Goal: Task Accomplishment & Management: Use online tool/utility

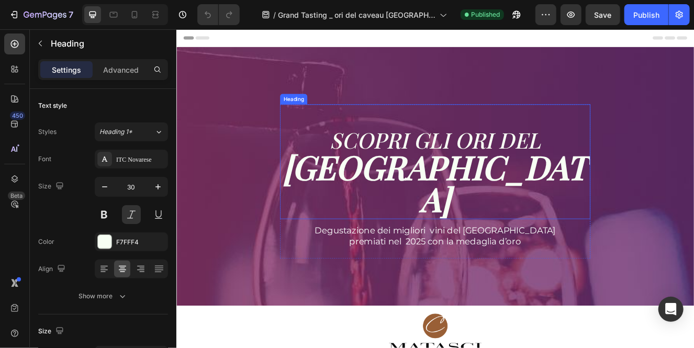
click at [427, 229] on strong "CAVEAU TICINO" at bounding box center [490, 215] width 371 height 91
click at [623, 218] on strong "CAVEAU TICINO" at bounding box center [490, 215] width 371 height 91
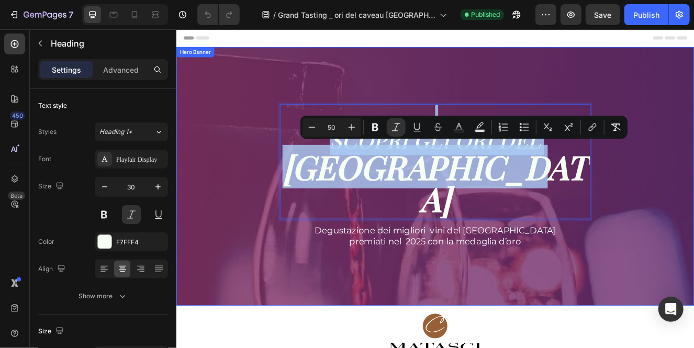
drag, startPoint x: 640, startPoint y: 225, endPoint x: 299, endPoint y: 155, distance: 348.4
click at [299, 155] on div "SCOPRI GLI ORI DEL CAVEAU TICINO Heading 12 SCOPRI GLI ORI DEL CAVEAU TICINO He…" at bounding box center [490, 213] width 613 height 187
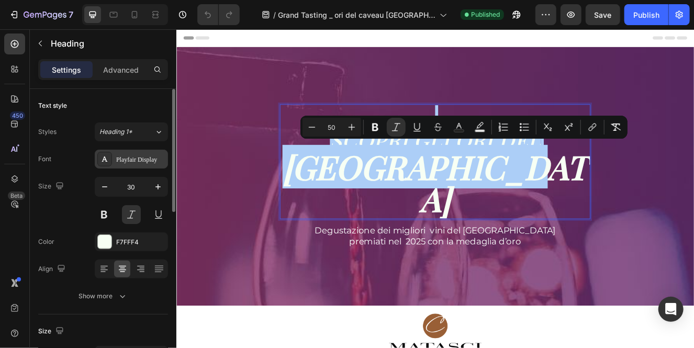
click at [135, 162] on div "Playfair Display" at bounding box center [140, 159] width 49 height 9
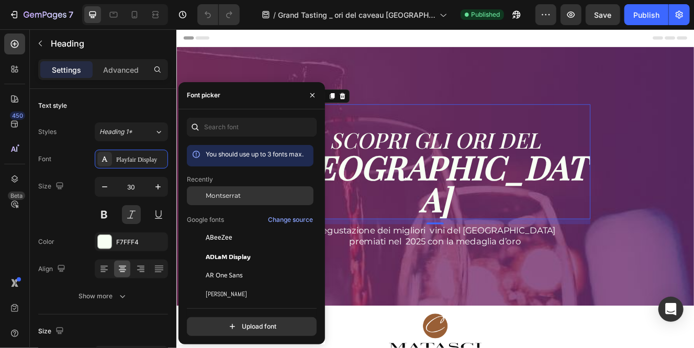
click at [262, 197] on div "Montserrat" at bounding box center [259, 195] width 106 height 9
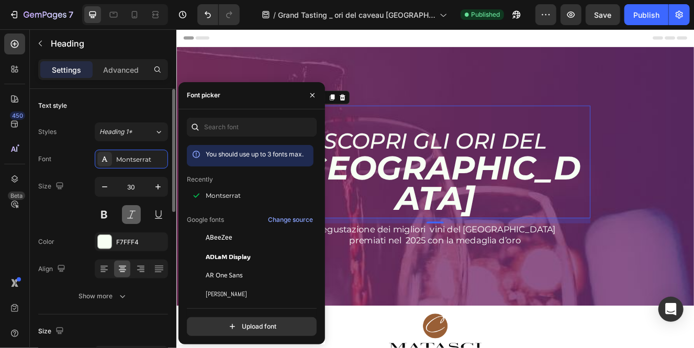
click at [132, 211] on button at bounding box center [131, 214] width 19 height 19
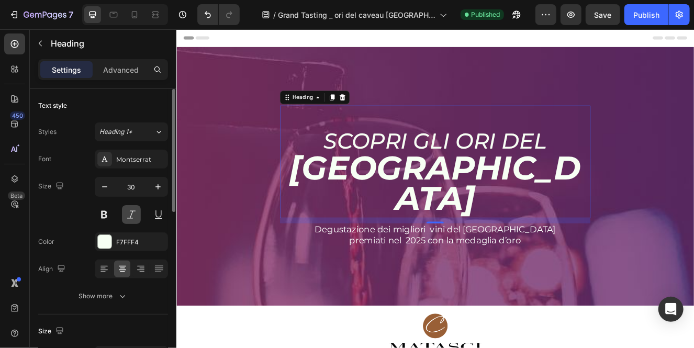
click at [134, 214] on button at bounding box center [131, 214] width 19 height 19
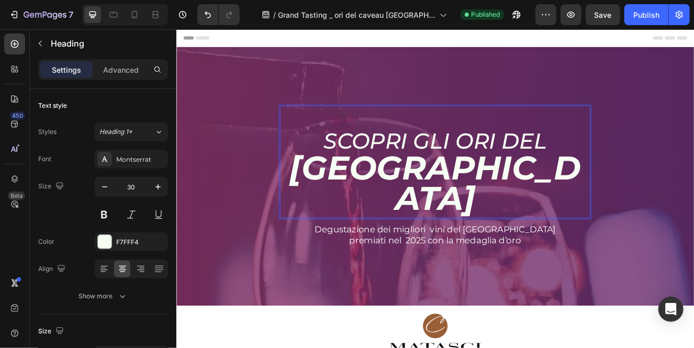
click at [435, 207] on strong "CAVEAU TICINO" at bounding box center [490, 216] width 354 height 86
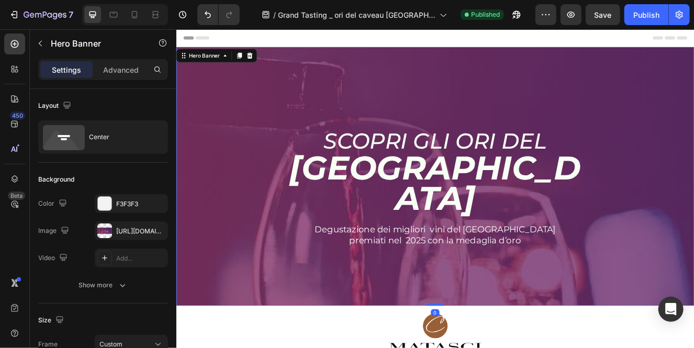
click at [433, 288] on div "⁠⁠⁠⁠⁠⁠⁠ SCOPRI GLI ORI DEL CAVEAU TICINO Heading SCOPRI GLI ORI DEL CAVEAU TICI…" at bounding box center [490, 208] width 628 height 231
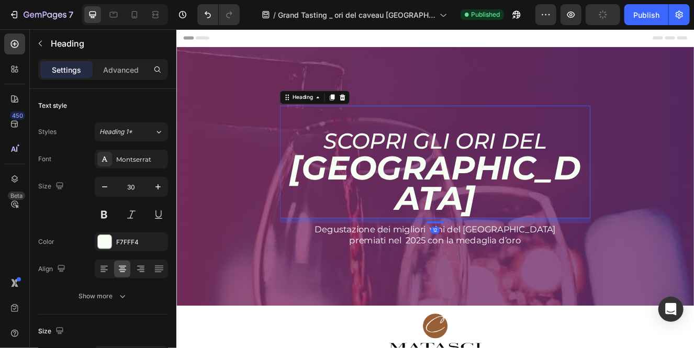
click at [532, 211] on strong "CAVEAU TICINO" at bounding box center [490, 216] width 354 height 86
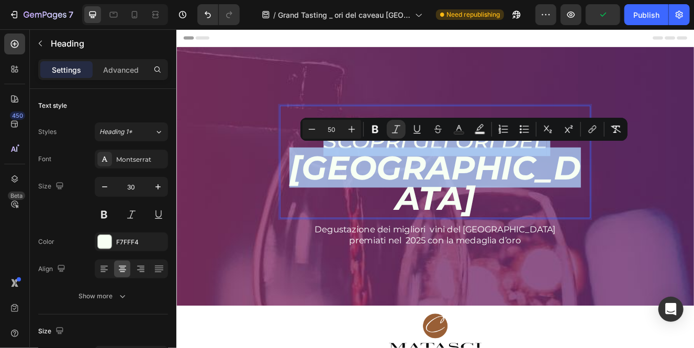
drag, startPoint x: 665, startPoint y: 216, endPoint x: 347, endPoint y: 174, distance: 320.5
click at [347, 174] on p "⁠⁠⁠⁠⁠⁠⁠ SCOPRI GLI ORI DEL CAVEAU TICINO" at bounding box center [490, 190] width 375 height 135
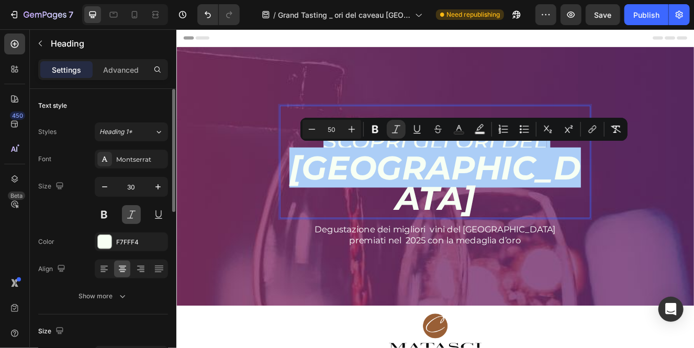
click at [130, 215] on button at bounding box center [131, 214] width 19 height 19
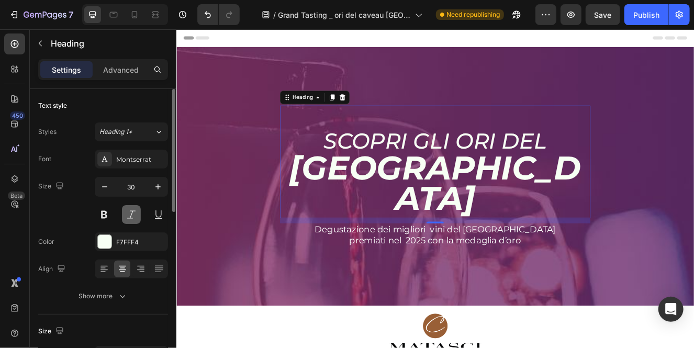
click at [130, 215] on button at bounding box center [131, 214] width 19 height 19
click at [478, 212] on strong "CAVEAU TICINO" at bounding box center [490, 216] width 354 height 86
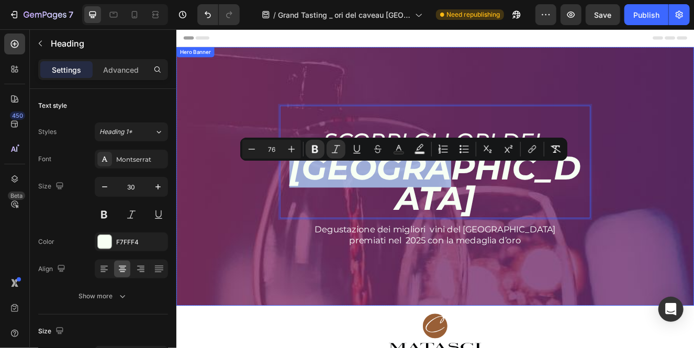
drag, startPoint x: 514, startPoint y: 221, endPoint x: 298, endPoint y: 221, distance: 216.2
click at [298, 221] on div "SCOPRI GLI ORI DEL CAVEAU TICINO Heading 12 SCOPRI GLI ORI DEL CAVEAU TICINO He…" at bounding box center [490, 214] width 613 height 185
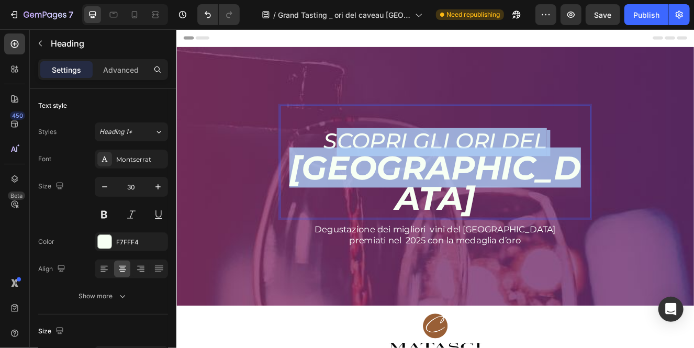
drag, startPoint x: 649, startPoint y: 222, endPoint x: 369, endPoint y: 170, distance: 284.9
click at [369, 170] on p "SCOPRI GLI ORI DEL CAVEAU TICINO" at bounding box center [490, 190] width 375 height 135
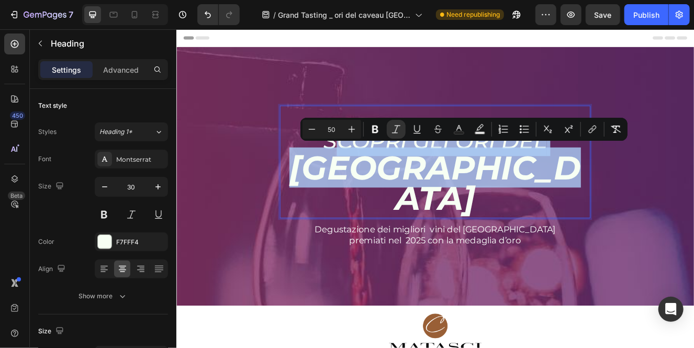
click at [662, 222] on p "SCOPRI GLI ORI DEL CAVEAU TICINO" at bounding box center [490, 190] width 375 height 135
type input "76"
drag, startPoint x: 662, startPoint y: 222, endPoint x: 353, endPoint y: 181, distance: 311.7
click at [353, 181] on p "SCOPRI GLI ORI DEL CAVEAU TICINO" at bounding box center [490, 190] width 375 height 135
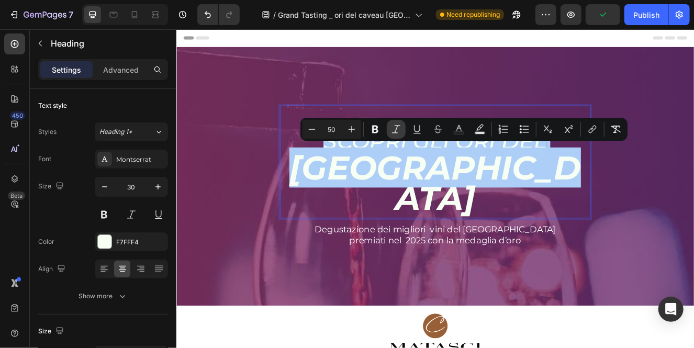
click at [397, 128] on icon "Editor contextual toolbar" at bounding box center [396, 129] width 8 height 8
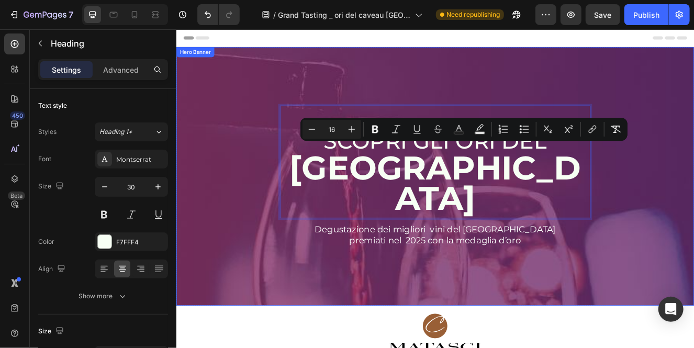
click at [250, 244] on div "SCOPRI GLI ORI DEL CAVEAU TICINO Heading 12 SCOPRI GLI ORI DEL CAVEAU TICINO He…" at bounding box center [490, 214] width 613 height 185
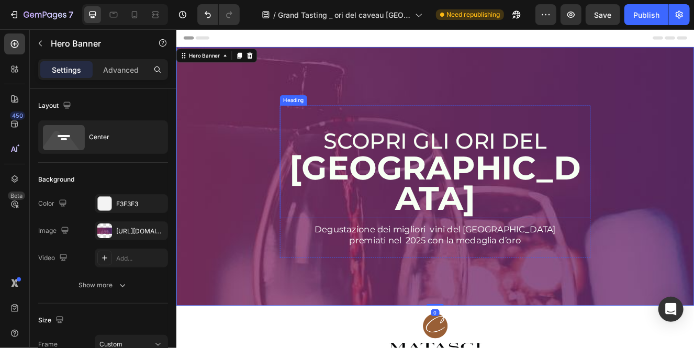
click at [644, 178] on p "⁠⁠⁠⁠⁠⁠⁠ SCOPRI GLI ORI DEL CAVEAU TICINO" at bounding box center [490, 190] width 375 height 135
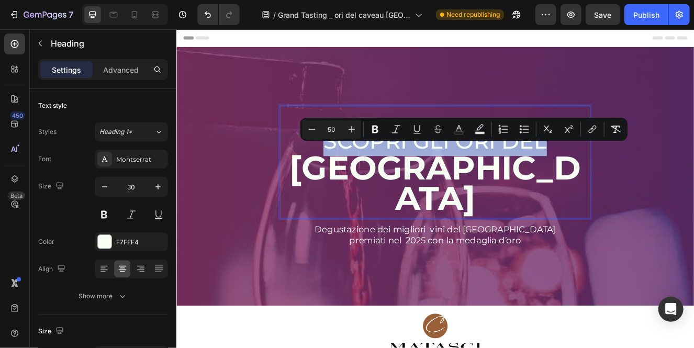
drag, startPoint x: 633, startPoint y: 182, endPoint x: 332, endPoint y: 176, distance: 301.6
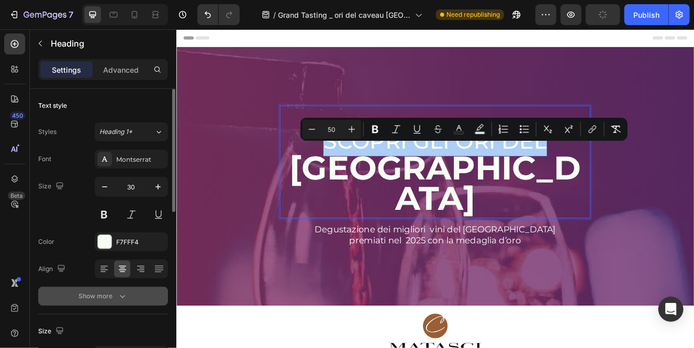
click at [118, 291] on icon "button" at bounding box center [122, 296] width 10 height 10
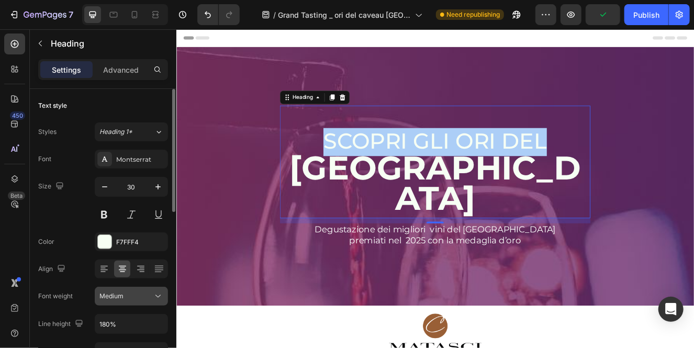
click at [137, 294] on div "Medium" at bounding box center [125, 296] width 53 height 9
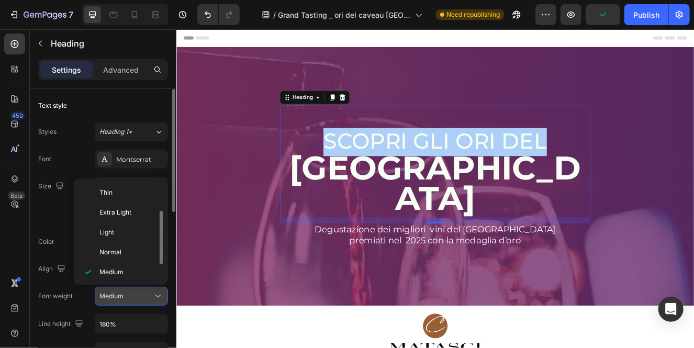
scroll to position [18, 0]
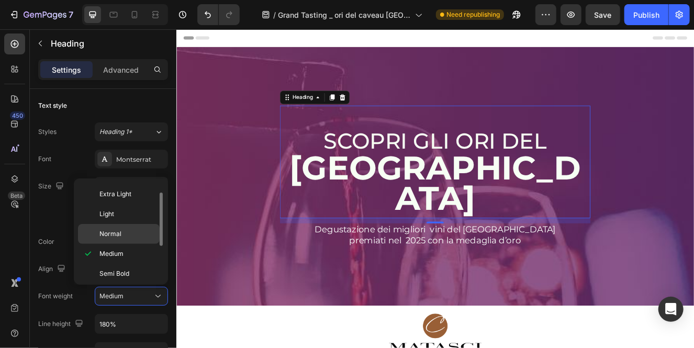
click at [127, 233] on p "Normal" at bounding box center [126, 233] width 55 height 9
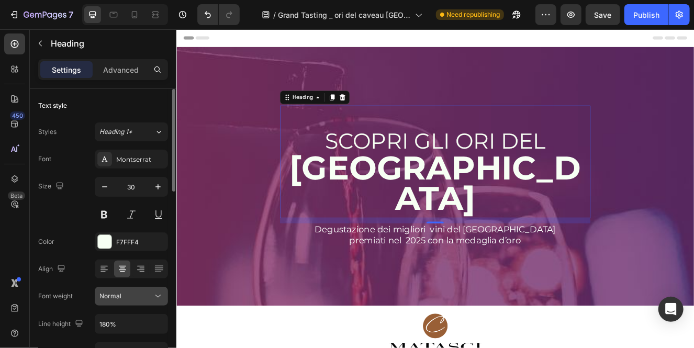
click at [153, 300] on icon at bounding box center [158, 296] width 10 height 10
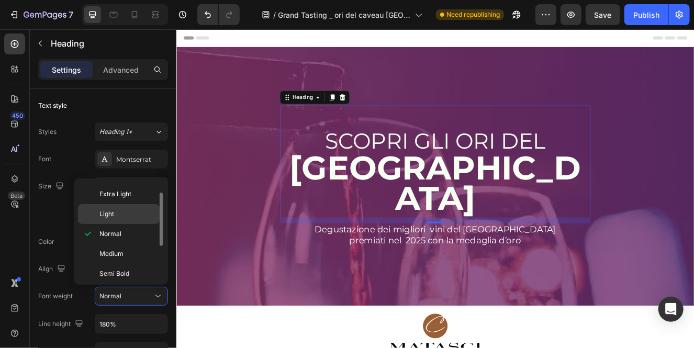
click at [140, 217] on p "Light" at bounding box center [126, 213] width 55 height 9
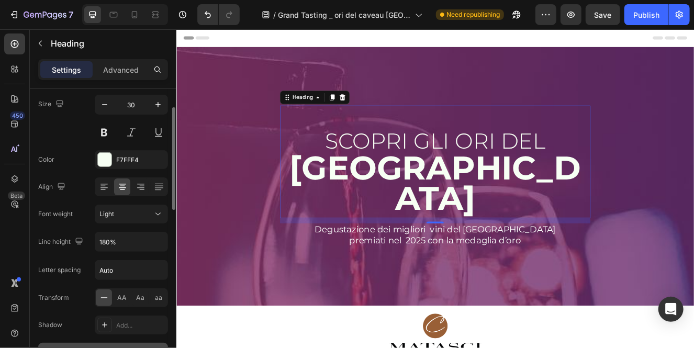
scroll to position [83, 0]
click at [130, 243] on input "180%" at bounding box center [131, 241] width 72 height 19
click at [158, 242] on icon "button" at bounding box center [158, 241] width 10 height 10
click at [85, 288] on div "Transform AA Aa aa" at bounding box center [103, 297] width 130 height 19
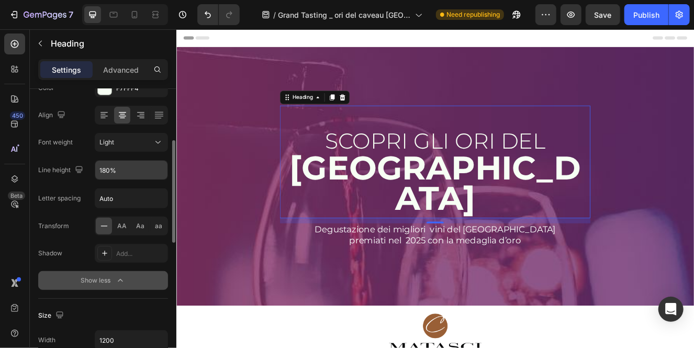
scroll to position [163, 0]
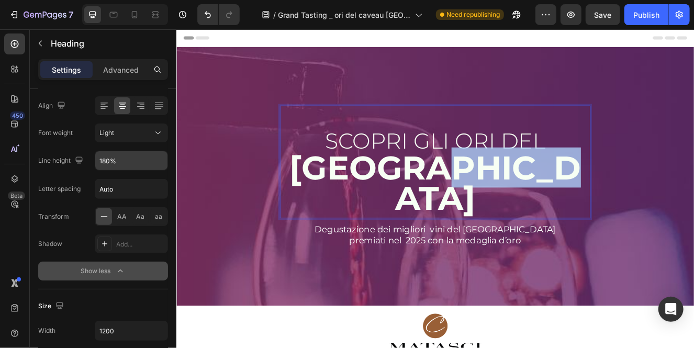
click at [592, 212] on strong "CAVEAU TICINO" at bounding box center [490, 216] width 353 height 86
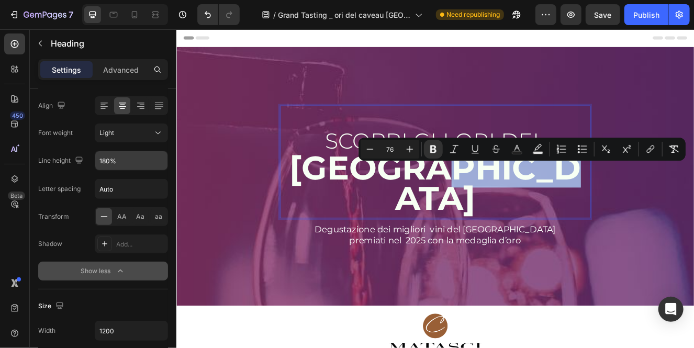
click at [641, 217] on strong "CAVEAU TICINO" at bounding box center [490, 216] width 353 height 86
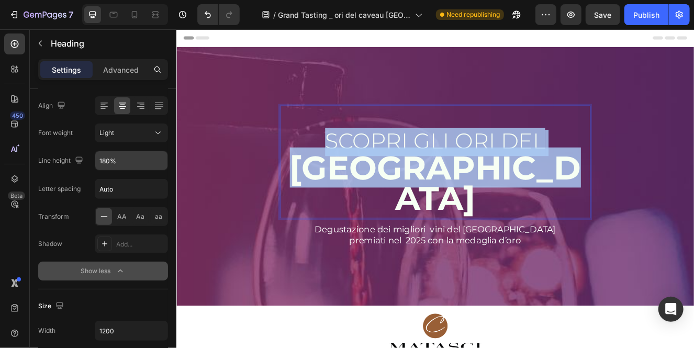
drag, startPoint x: 648, startPoint y: 218, endPoint x: 314, endPoint y: 201, distance: 334.4
click at [314, 201] on p "SCOPRI GLI ORI DEL CAVEAU TICINO" at bounding box center [490, 190] width 375 height 135
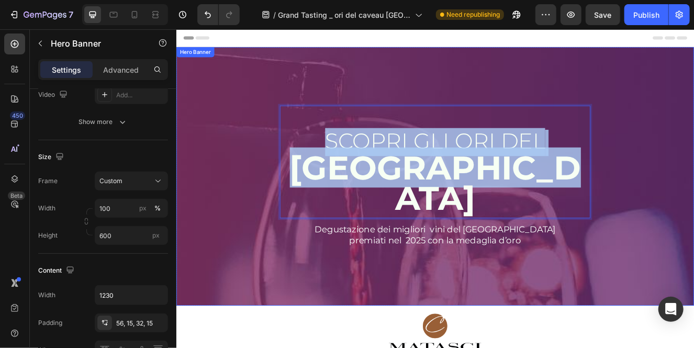
click at [243, 239] on div "SCOPRI GLI ORI DEL CAVEAU TICINO Heading 12 SCOPRI GLI ORI DEL CAVEAU TICINO He…" at bounding box center [490, 214] width 613 height 185
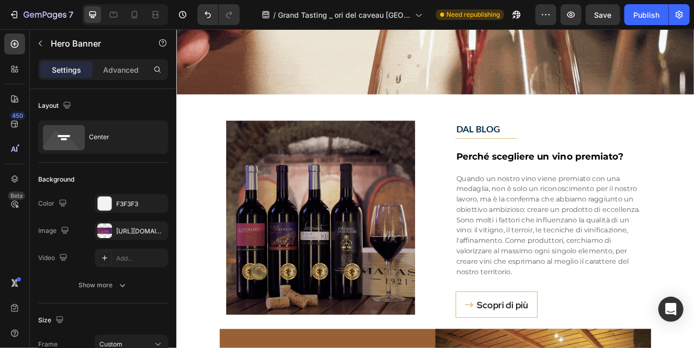
scroll to position [1197, 0]
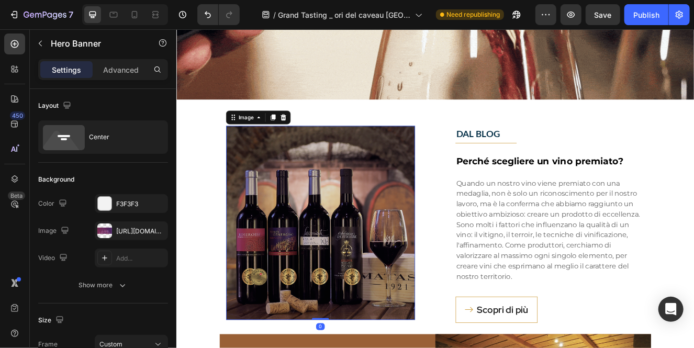
click at [377, 346] on img at bounding box center [350, 265] width 229 height 236
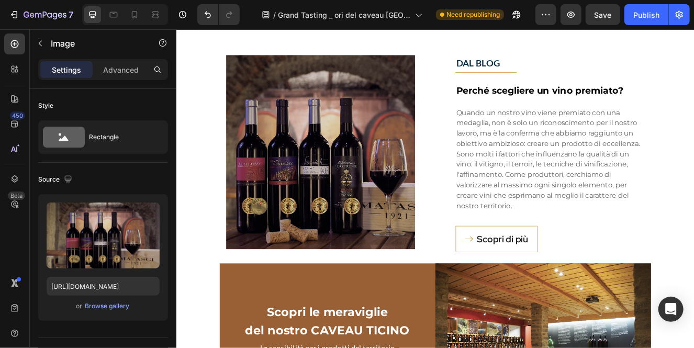
scroll to position [1278, 0]
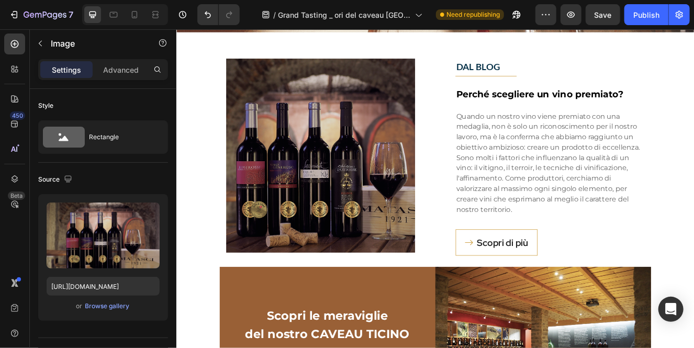
click at [329, 259] on img at bounding box center [350, 183] width 229 height 236
click at [108, 307] on div "Browse gallery" at bounding box center [107, 306] width 44 height 9
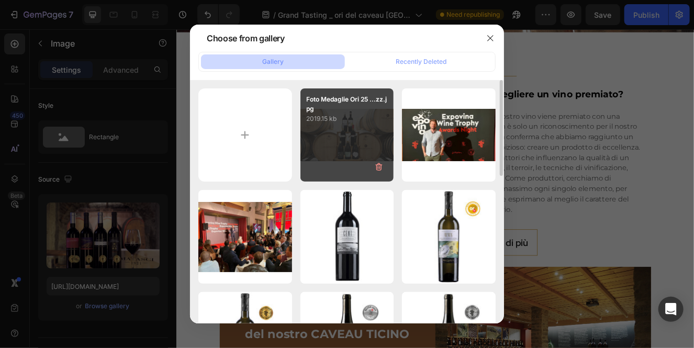
click at [352, 120] on p "2019.15 kb" at bounding box center [347, 119] width 81 height 10
type input "https://cdn.shopify.com/s/files/1/0532/6497/4012/files/gempages_480608911133508…"
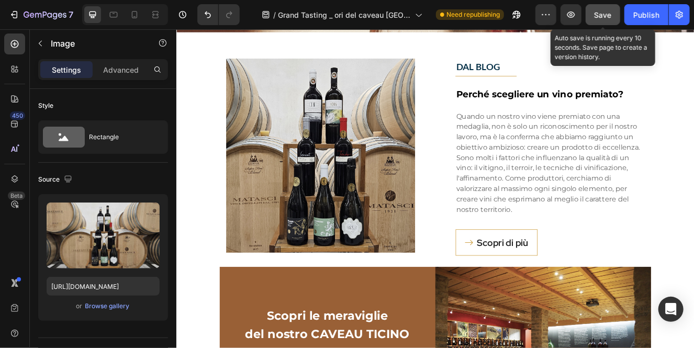
click at [608, 11] on span "Save" at bounding box center [603, 14] width 17 height 9
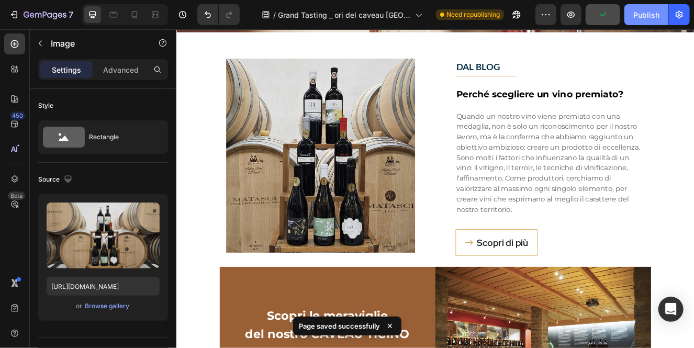
click at [655, 12] on div "Publish" at bounding box center [646, 14] width 26 height 11
click at [380, 177] on img at bounding box center [350, 183] width 229 height 236
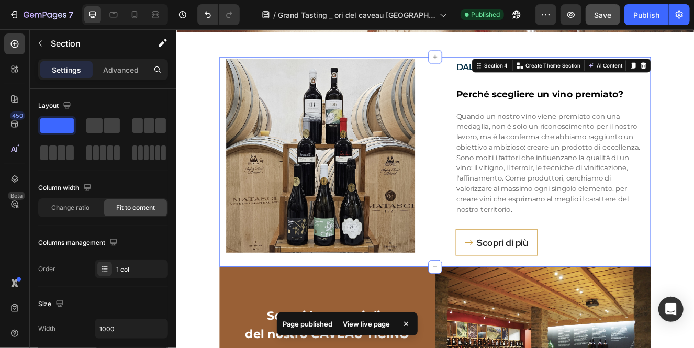
click at [694, 224] on div "Image DAL BLOG Text block Title Line Perché scegliere un vino premiato? Heading…" at bounding box center [490, 190] width 524 height 255
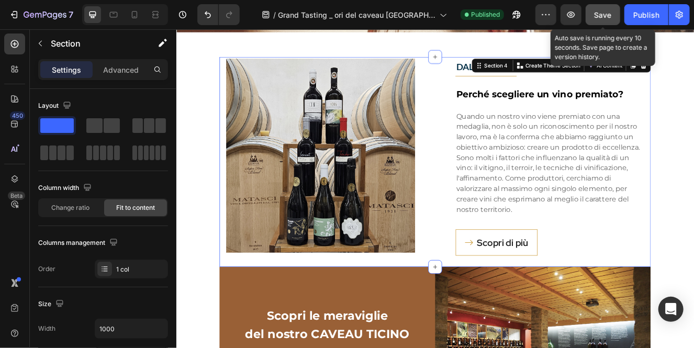
click at [606, 16] on span "Save" at bounding box center [603, 14] width 17 height 9
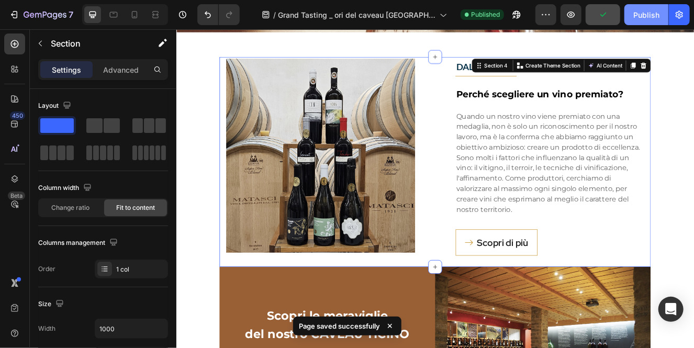
click at [636, 16] on div "Publish" at bounding box center [646, 14] width 26 height 11
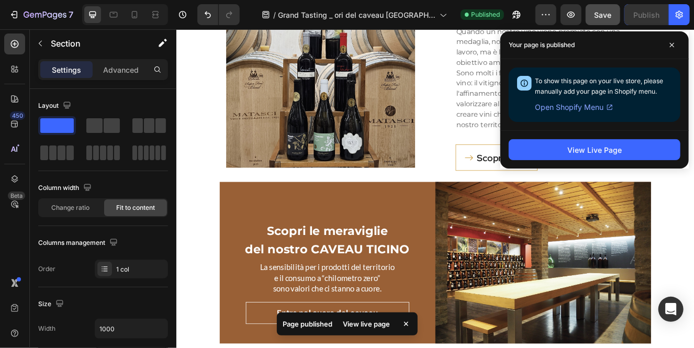
scroll to position [1377, 0]
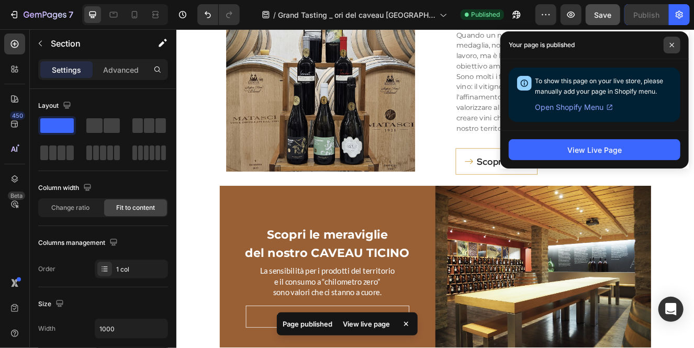
click at [670, 44] on icon at bounding box center [672, 44] width 5 height 5
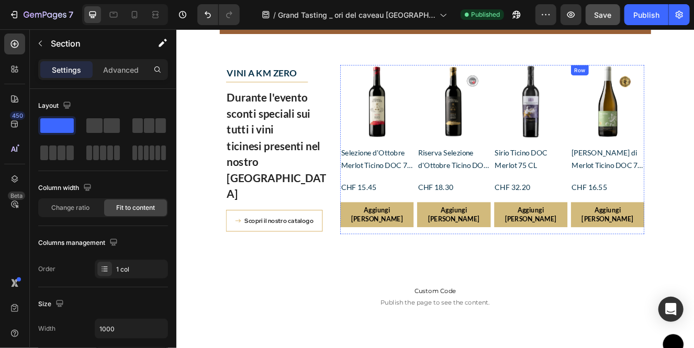
scroll to position [1920, 0]
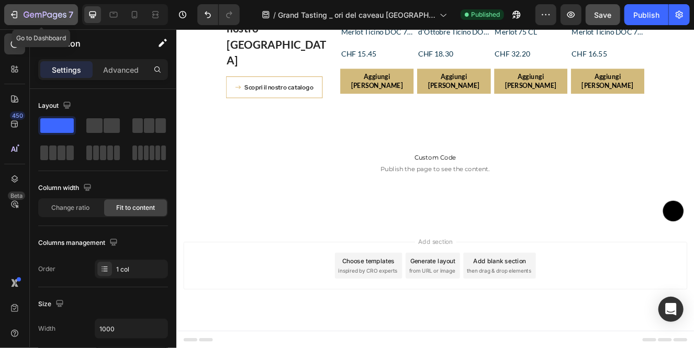
click at [26, 14] on icon "button" at bounding box center [45, 15] width 43 height 9
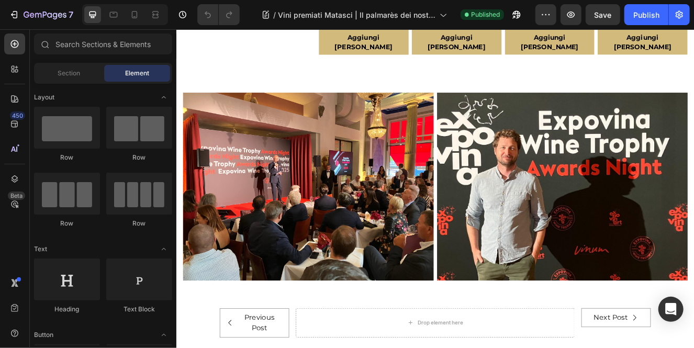
scroll to position [2422, 0]
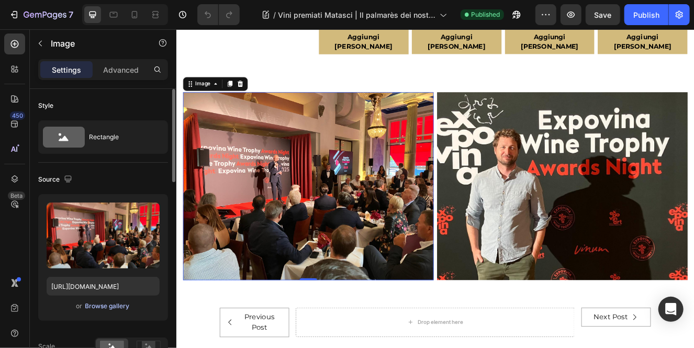
click at [115, 307] on div "Browse gallery" at bounding box center [107, 306] width 44 height 9
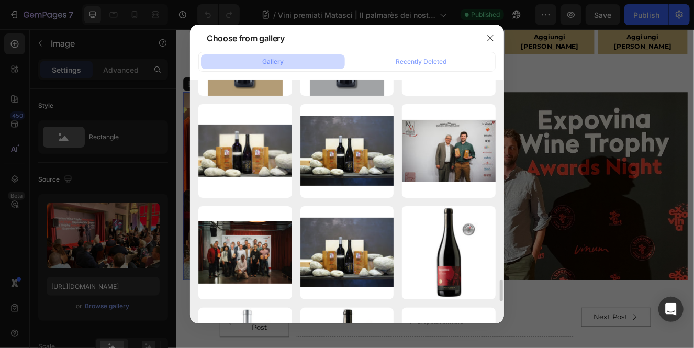
scroll to position [2119, 0]
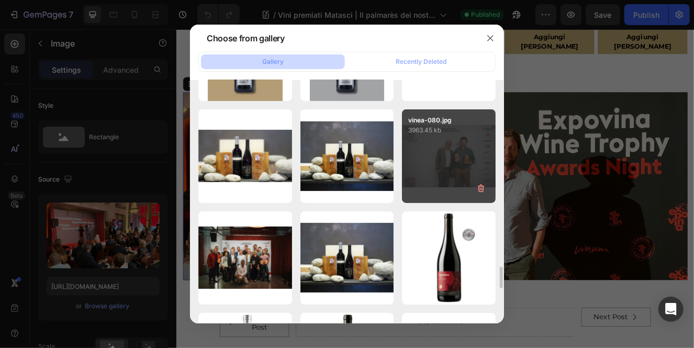
click at [453, 155] on div "vinea-080.jpg 3963.45 kb" at bounding box center [449, 156] width 94 height 94
type input "[URL][DOMAIN_NAME]"
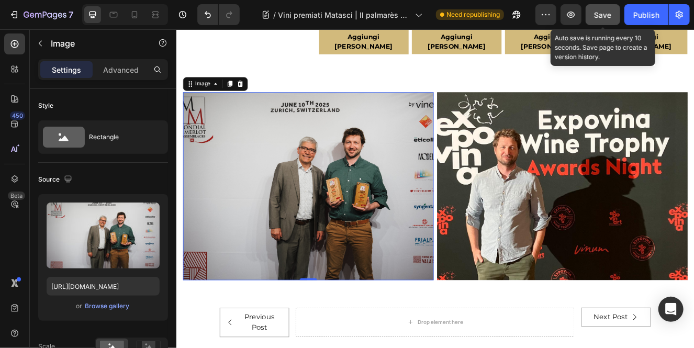
click at [596, 16] on span "Save" at bounding box center [603, 14] width 17 height 9
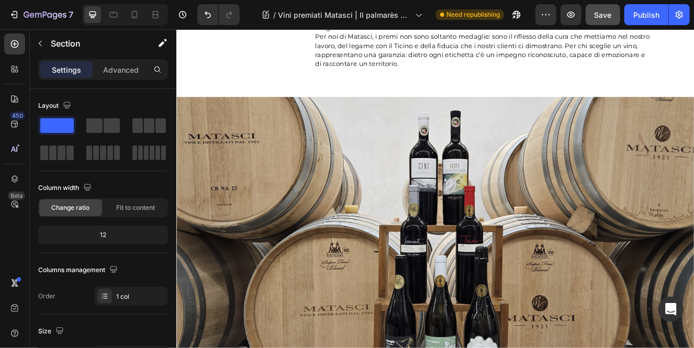
scroll to position [0, 0]
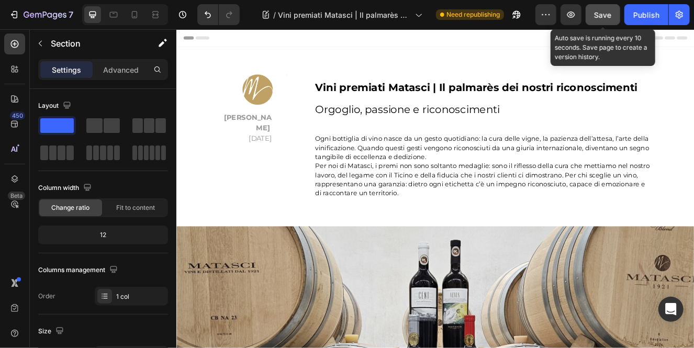
click at [595, 18] on button "Save" at bounding box center [603, 14] width 35 height 21
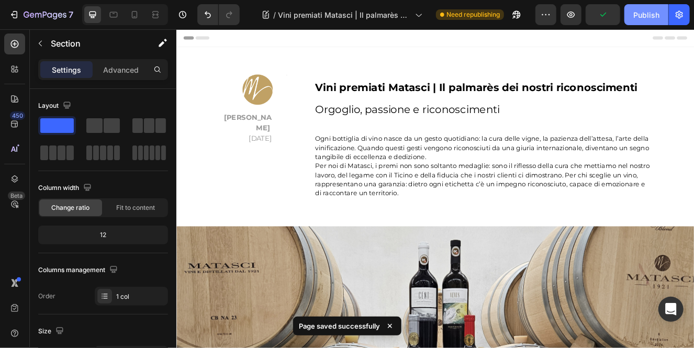
click at [646, 15] on div "Publish" at bounding box center [646, 14] width 26 height 11
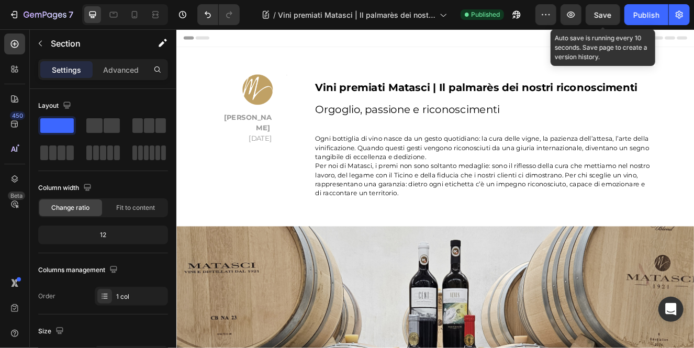
click at [607, 15] on span "Save" at bounding box center [603, 14] width 17 height 9
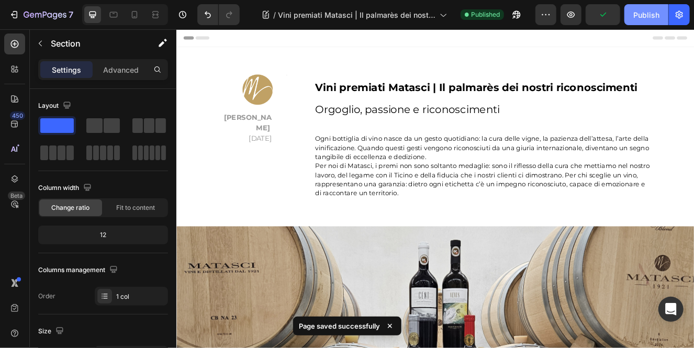
click at [643, 18] on div "Publish" at bounding box center [646, 14] width 26 height 11
